Goal: Task Accomplishment & Management: Use online tool/utility

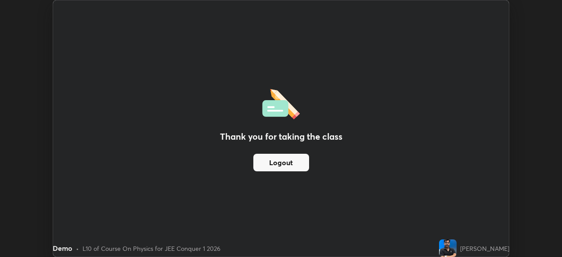
scroll to position [257, 562]
click at [480, 122] on div "Thank you for taking the class Logout" at bounding box center [281, 128] width 456 height 256
click at [282, 165] on button "Logout" at bounding box center [281, 163] width 56 height 18
click at [282, 162] on button "Logout" at bounding box center [281, 163] width 56 height 18
click at [283, 164] on button "Logout" at bounding box center [281, 163] width 56 height 18
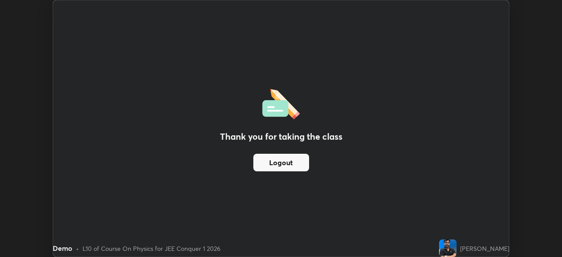
click at [283, 164] on button "Logout" at bounding box center [281, 163] width 56 height 18
click at [280, 165] on button "Logout" at bounding box center [281, 163] width 56 height 18
click at [265, 220] on div "Thank you for taking the class Logout" at bounding box center [281, 128] width 456 height 256
click at [266, 217] on div "Thank you for taking the class Logout" at bounding box center [281, 128] width 456 height 256
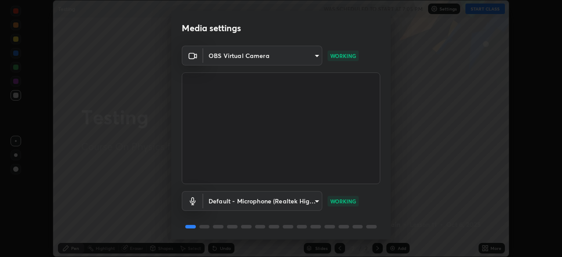
scroll to position [31, 0]
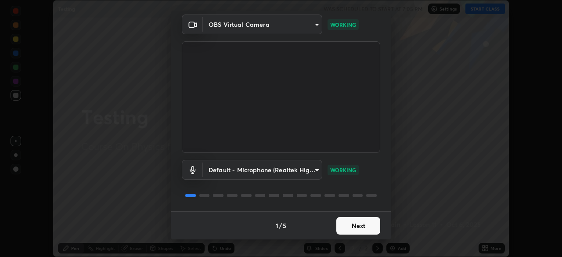
click at [342, 224] on button "Next" at bounding box center [358, 226] width 44 height 18
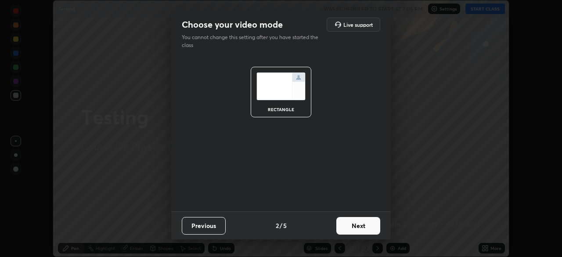
scroll to position [0, 0]
click at [347, 225] on button "Next" at bounding box center [358, 226] width 44 height 18
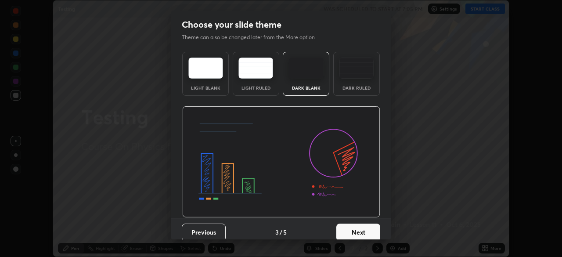
click at [352, 227] on button "Next" at bounding box center [358, 232] width 44 height 18
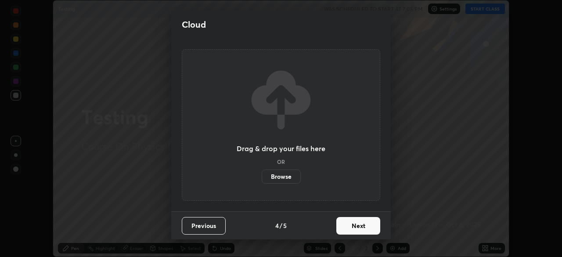
click at [354, 226] on button "Next" at bounding box center [358, 226] width 44 height 18
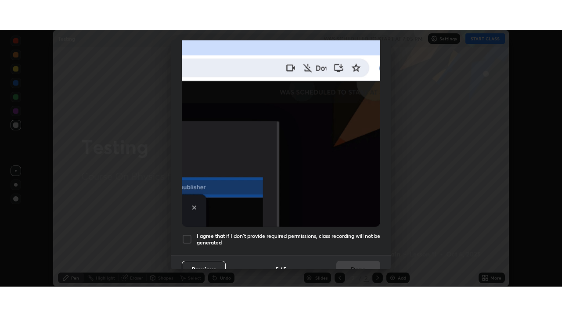
scroll to position [210, 0]
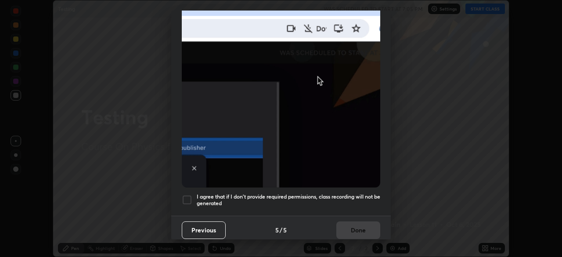
click at [187, 195] on div at bounding box center [187, 199] width 11 height 11
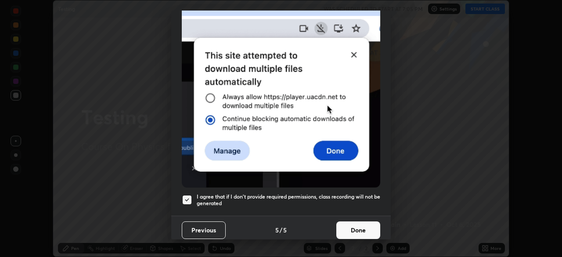
click at [352, 223] on button "Done" at bounding box center [358, 230] width 44 height 18
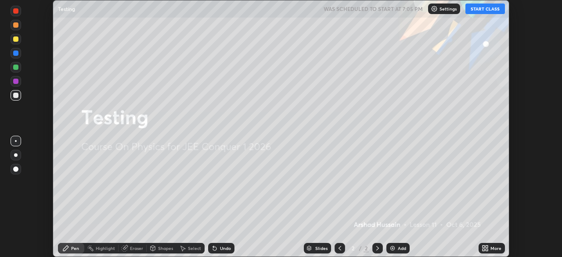
click at [485, 9] on button "START CLASS" at bounding box center [485, 9] width 40 height 11
click at [381, 248] on div at bounding box center [377, 248] width 11 height 11
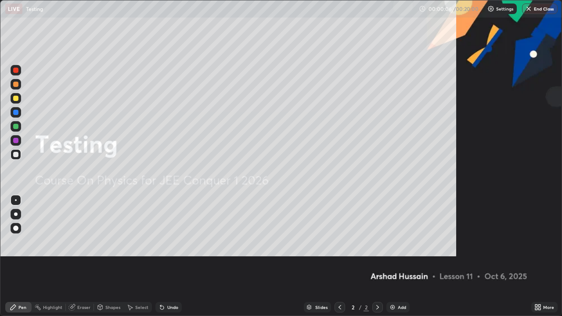
scroll to position [316, 562]
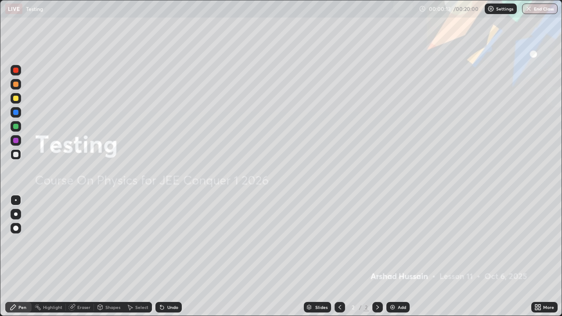
click at [81, 256] on div "Eraser" at bounding box center [83, 307] width 13 height 4
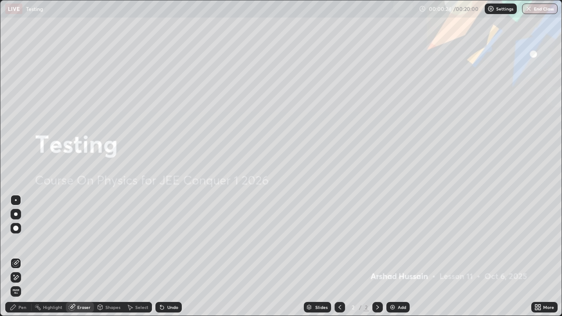
click at [23, 256] on div "Pen" at bounding box center [22, 307] width 8 height 4
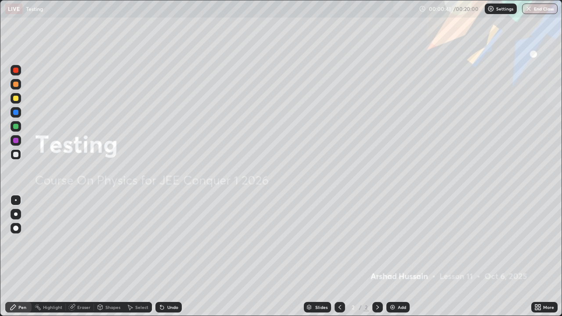
click at [544, 9] on button "End Class" at bounding box center [540, 9] width 36 height 11
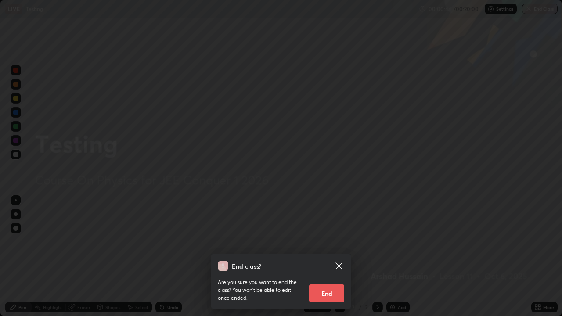
click at [331, 256] on button "End" at bounding box center [326, 293] width 35 height 18
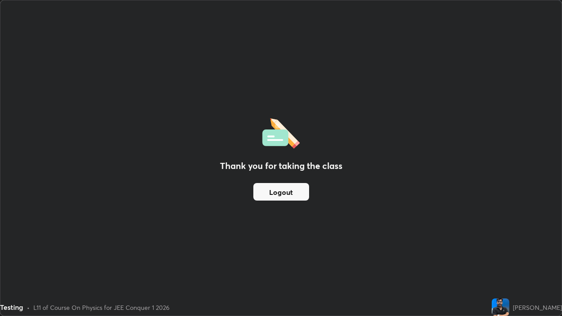
click at [496, 241] on div "Thank you for taking the class Logout" at bounding box center [280, 157] width 561 height 315
click at [513, 230] on div "Thank you for taking the class Logout" at bounding box center [280, 157] width 561 height 315
click at [501, 215] on div "Thank you for taking the class Logout" at bounding box center [280, 157] width 561 height 315
click at [497, 218] on div "Thank you for taking the class Logout" at bounding box center [280, 157] width 561 height 315
click at [483, 191] on div "Thank you for taking the class Logout" at bounding box center [280, 157] width 561 height 315
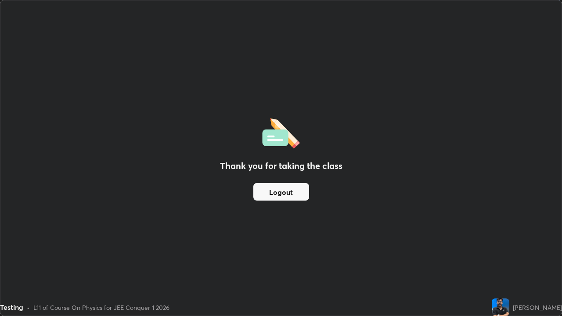
click at [481, 193] on div "Thank you for taking the class Logout" at bounding box center [280, 157] width 561 height 315
click at [475, 256] on div "Testing • L11 of Course On Physics for JEE Conquer 1 2026" at bounding box center [244, 307] width 488 height 18
click at [421, 244] on div "Thank you for taking the class Logout" at bounding box center [280, 157] width 561 height 315
click at [471, 256] on div "Testing • L11 of Course On Physics for JEE Conquer 1 2026" at bounding box center [244, 307] width 488 height 18
click at [473, 256] on div "Testing • L11 of Course On Physics for JEE Conquer 1 2026" at bounding box center [244, 307] width 488 height 18
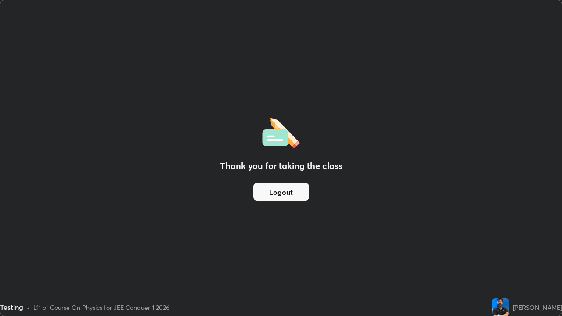
click at [473, 256] on div "Testing • L11 of Course On Physics for JEE Conquer 1 2026" at bounding box center [244, 307] width 488 height 18
click at [507, 256] on img at bounding box center [501, 307] width 18 height 18
click at [509, 256] on img at bounding box center [501, 307] width 18 height 18
click at [508, 256] on img at bounding box center [501, 307] width 18 height 18
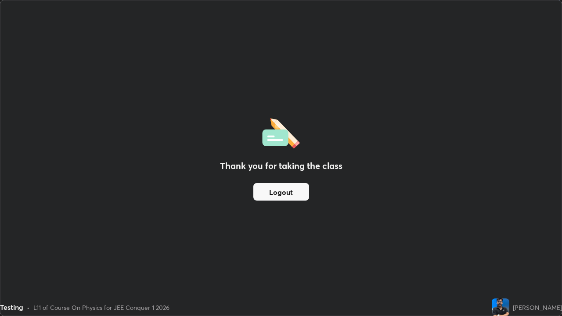
click at [290, 190] on button "Logout" at bounding box center [281, 192] width 56 height 18
click at [553, 12] on button "End Class" at bounding box center [540, 9] width 36 height 11
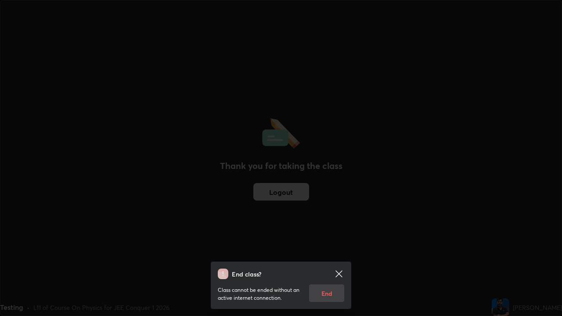
click at [554, 9] on div "End class? Class cannot be ended without an active internet connection. End" at bounding box center [281, 158] width 562 height 316
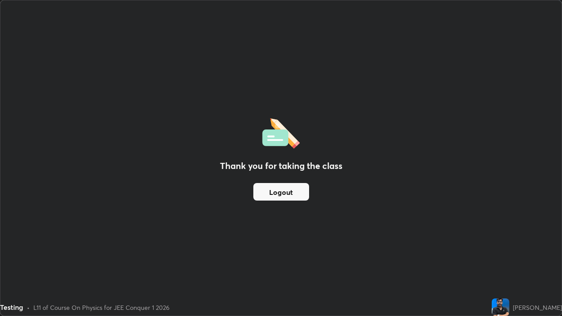
click at [535, 256] on div "[PERSON_NAME]" at bounding box center [527, 307] width 70 height 18
click at [556, 6] on button "End Class" at bounding box center [540, 9] width 36 height 11
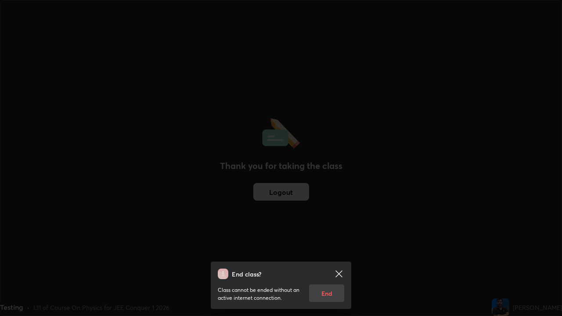
click at [460, 212] on div "End class? Class cannot be ended without an active internet connection. End" at bounding box center [281, 158] width 562 height 316
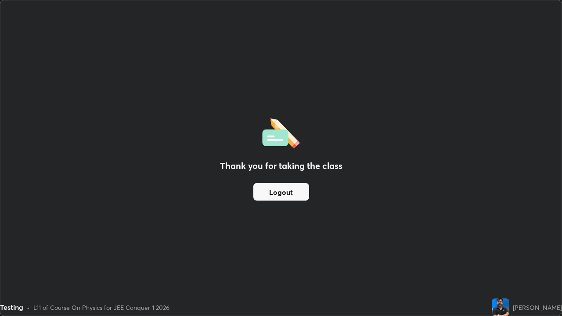
click at [377, 256] on div "Thank you for taking the class Logout" at bounding box center [280, 157] width 561 height 315
click at [367, 256] on div "Thank you for taking the class Logout" at bounding box center [280, 157] width 561 height 315
click at [368, 256] on div "Thank you for taking the class Logout" at bounding box center [280, 157] width 561 height 315
click at [370, 256] on div "Thank you for taking the class Logout" at bounding box center [280, 157] width 561 height 315
click at [532, 27] on div "Thank you for taking the class Logout" at bounding box center [280, 157] width 561 height 315
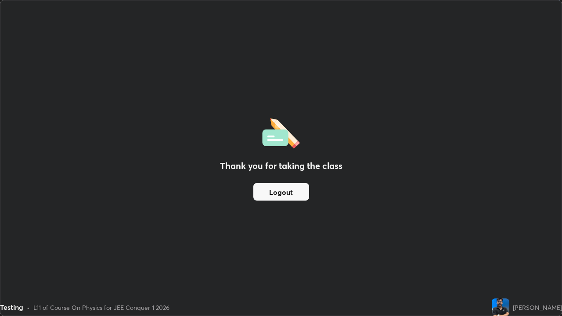
click at [442, 256] on div "Thank you for taking the class Logout" at bounding box center [280, 157] width 561 height 315
click at [517, 256] on div "[PERSON_NAME]" at bounding box center [527, 307] width 70 height 18
click at [509, 256] on img at bounding box center [501, 307] width 18 height 18
click at [508, 256] on img at bounding box center [501, 307] width 18 height 18
